Goal: Task Accomplishment & Management: Use online tool/utility

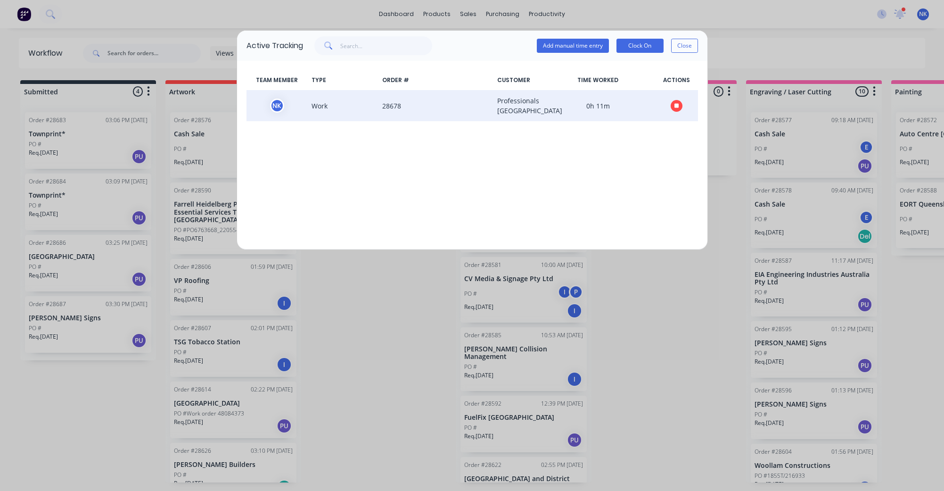
click at [676, 106] on icon "button" at bounding box center [676, 105] width 5 height 5
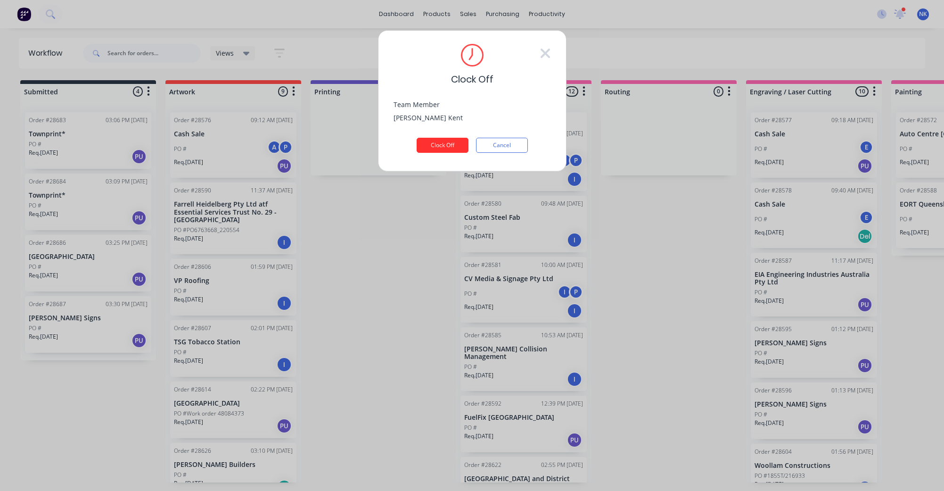
click at [443, 144] on button "Clock Off" at bounding box center [443, 145] width 52 height 15
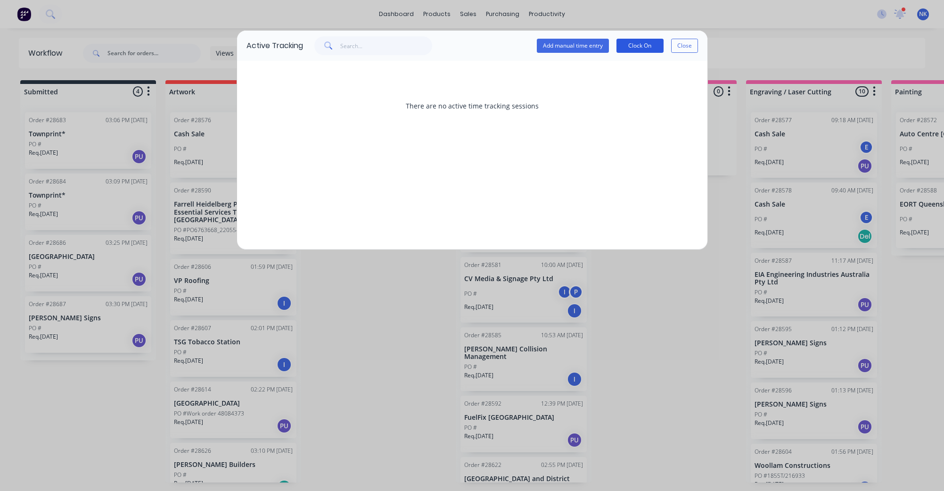
click at [641, 50] on button "Clock On" at bounding box center [639, 46] width 47 height 14
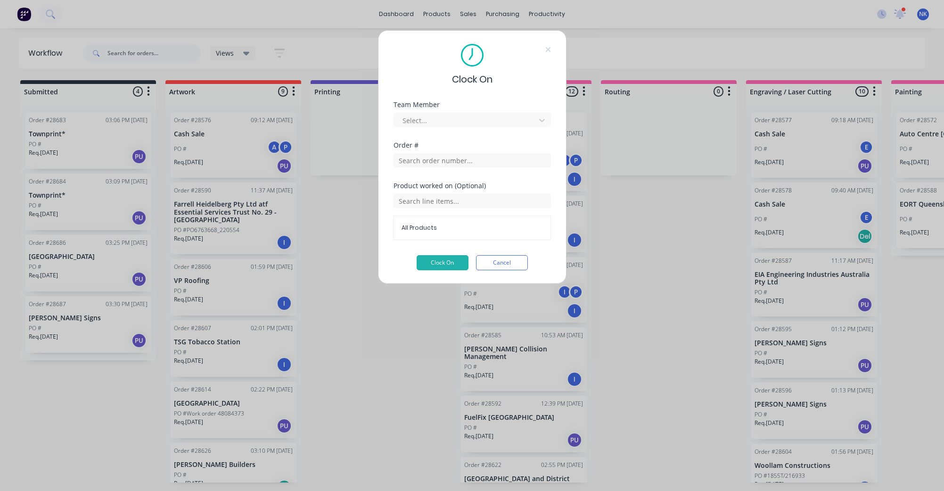
click at [709, 19] on div "Clock On Team Member Select... Order # Product worked on (Optional) All Product…" at bounding box center [472, 245] width 944 height 491
click at [706, 37] on div "Clock On Team Member Select... Order # Product worked on (Optional) All Product…" at bounding box center [472, 245] width 944 height 491
click at [500, 262] on button "Cancel" at bounding box center [502, 262] width 52 height 15
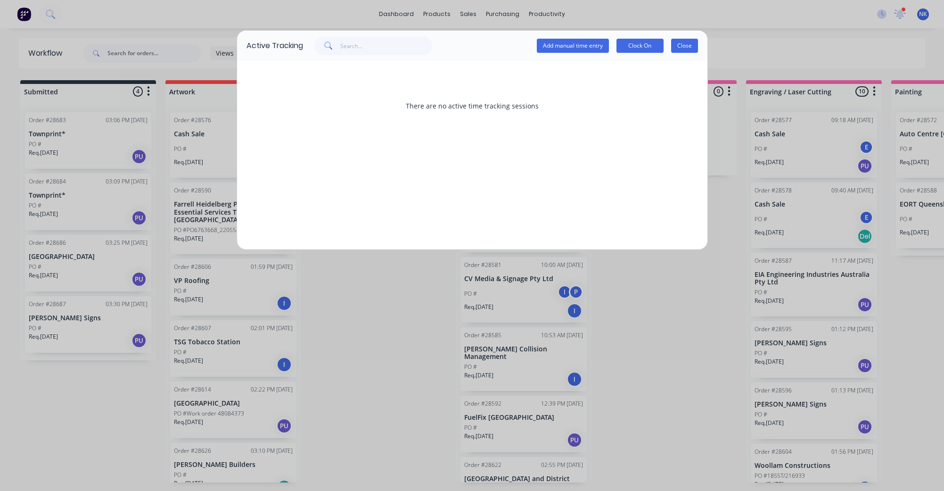
click at [680, 47] on button "Close" at bounding box center [684, 46] width 27 height 14
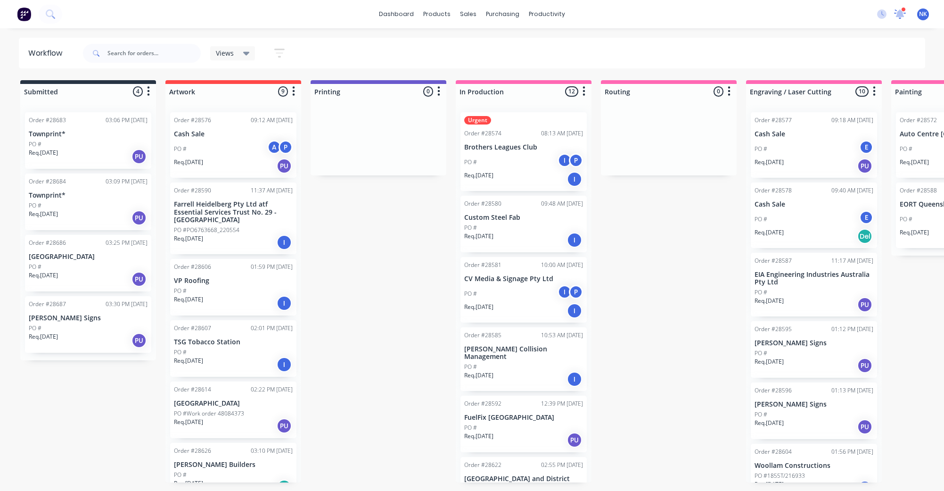
click at [902, 14] on icon at bounding box center [899, 13] width 9 height 8
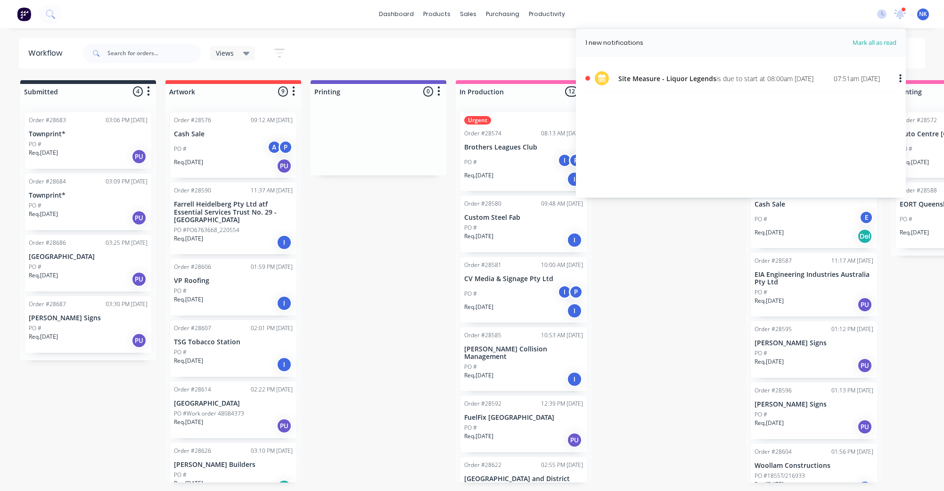
click at [747, 18] on div "dashboard products sales purchasing productivity dashboard products Product Cat…" at bounding box center [472, 14] width 944 height 28
